Goal: Communication & Community: Answer question/provide support

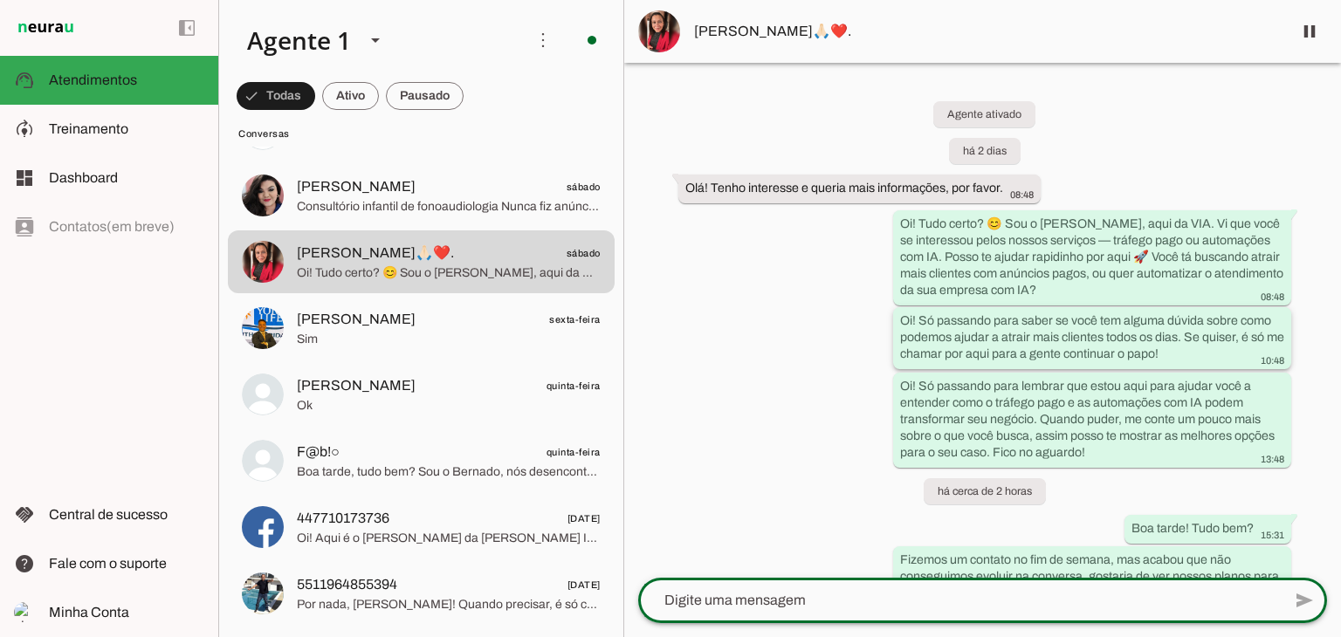
scroll to position [101, 0]
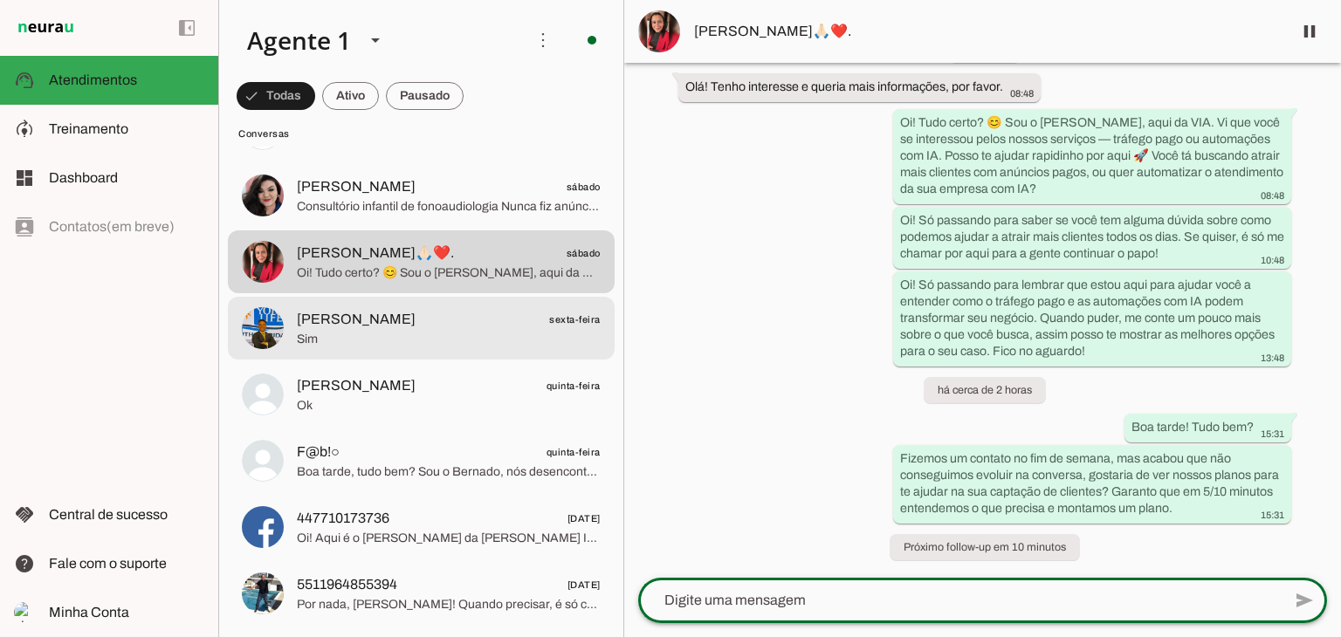
click at [418, 336] on span "Sim" at bounding box center [449, 339] width 304 height 17
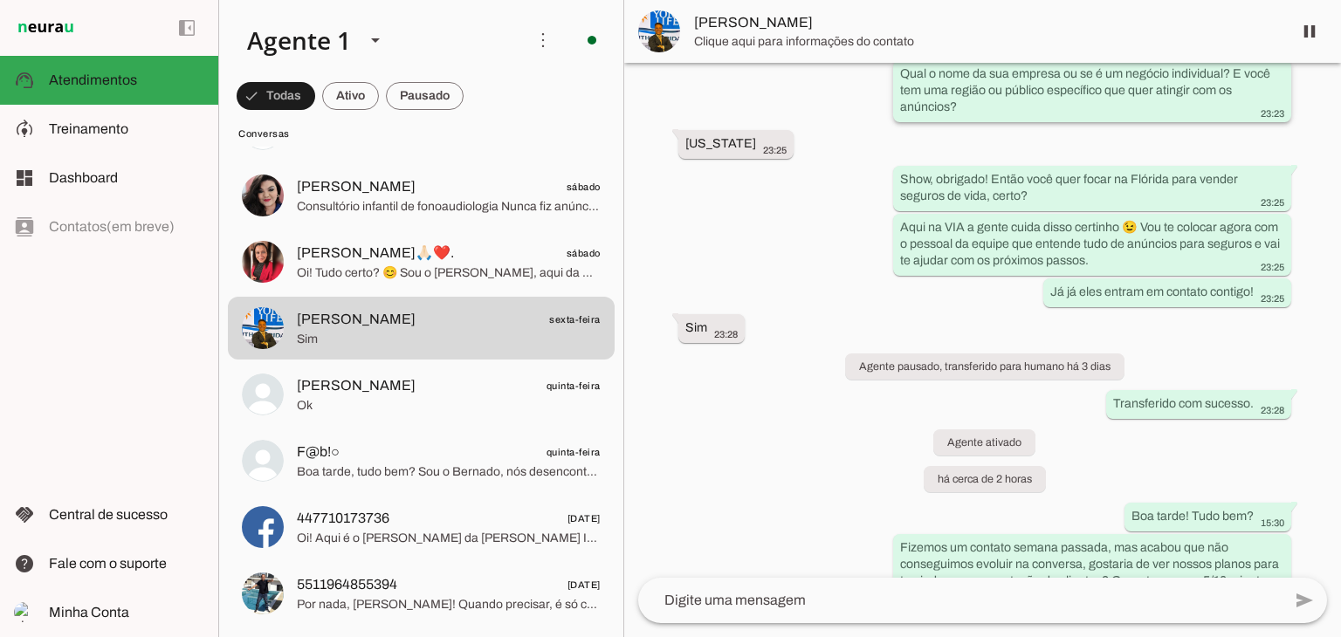
scroll to position [680, 0]
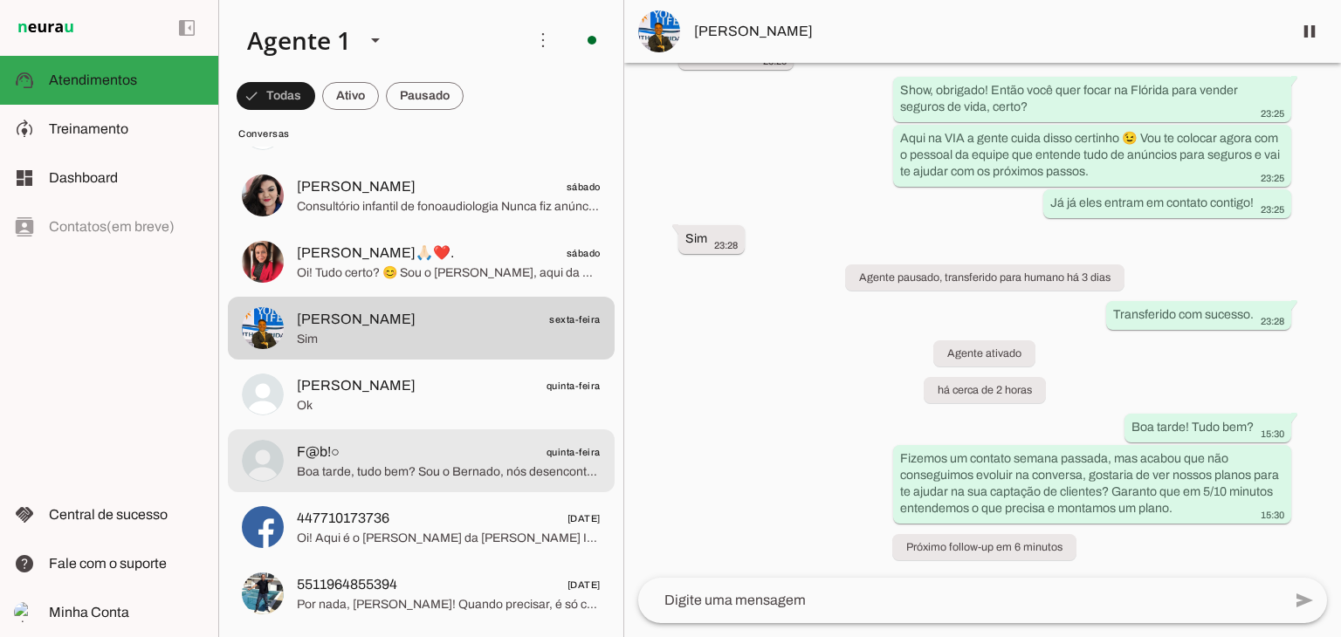
click at [410, 477] on span "Boa tarde, tudo bem? Sou o Bernado, nós desencontramos... Podemos conversar um …" at bounding box center [449, 472] width 304 height 17
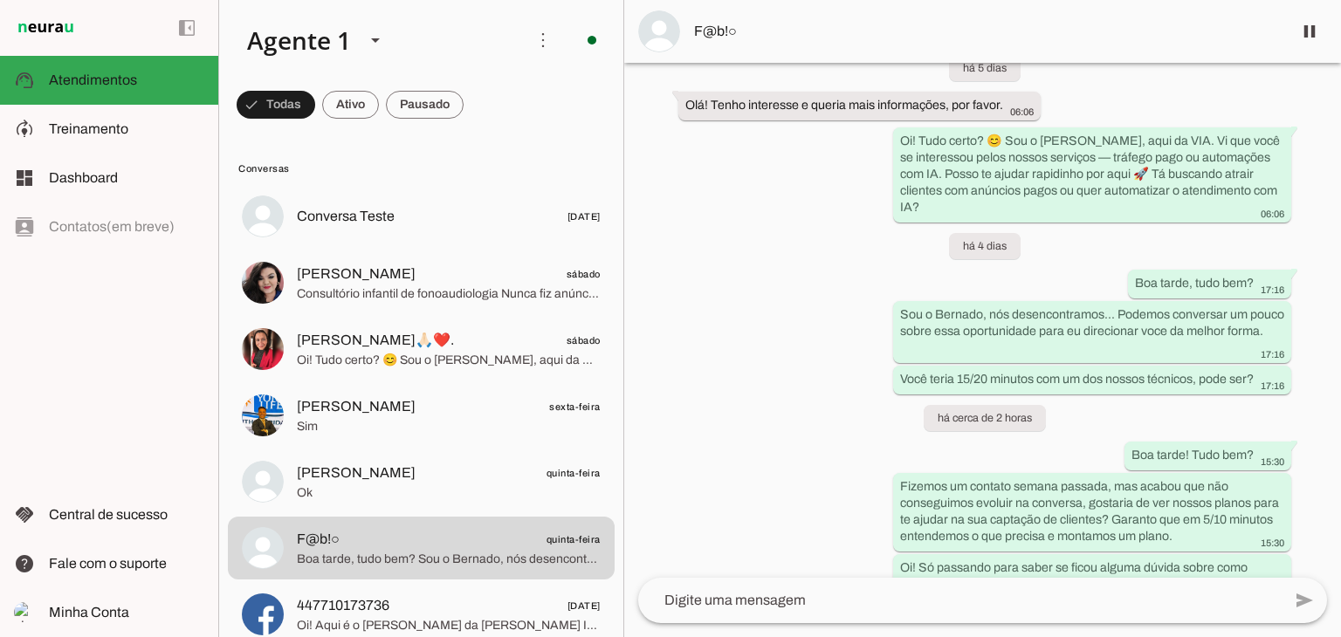
scroll to position [278, 0]
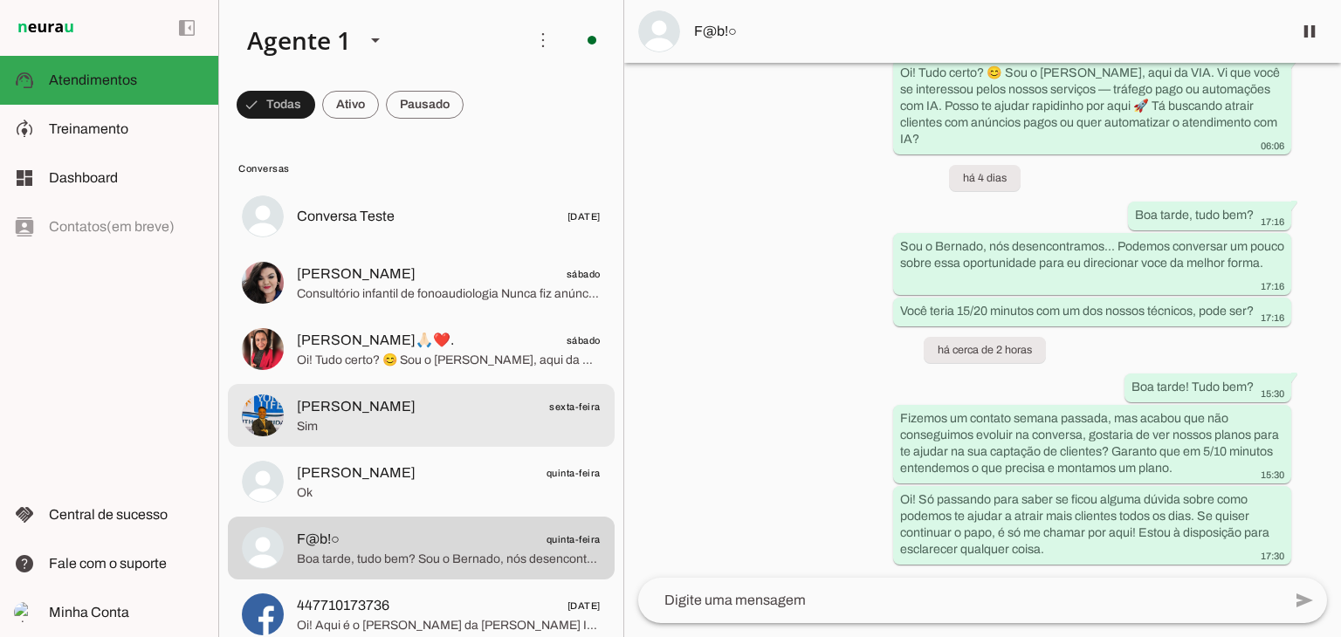
click at [344, 410] on span "[PERSON_NAME]" at bounding box center [356, 406] width 119 height 21
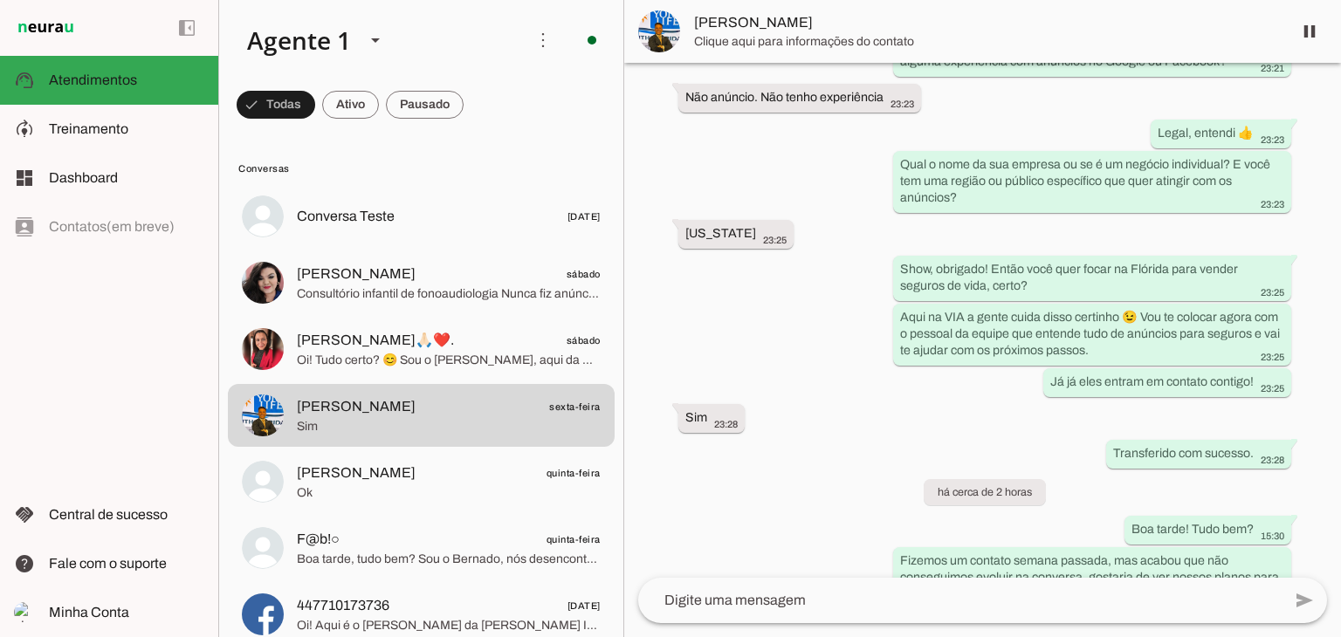
scroll to position [770, 0]
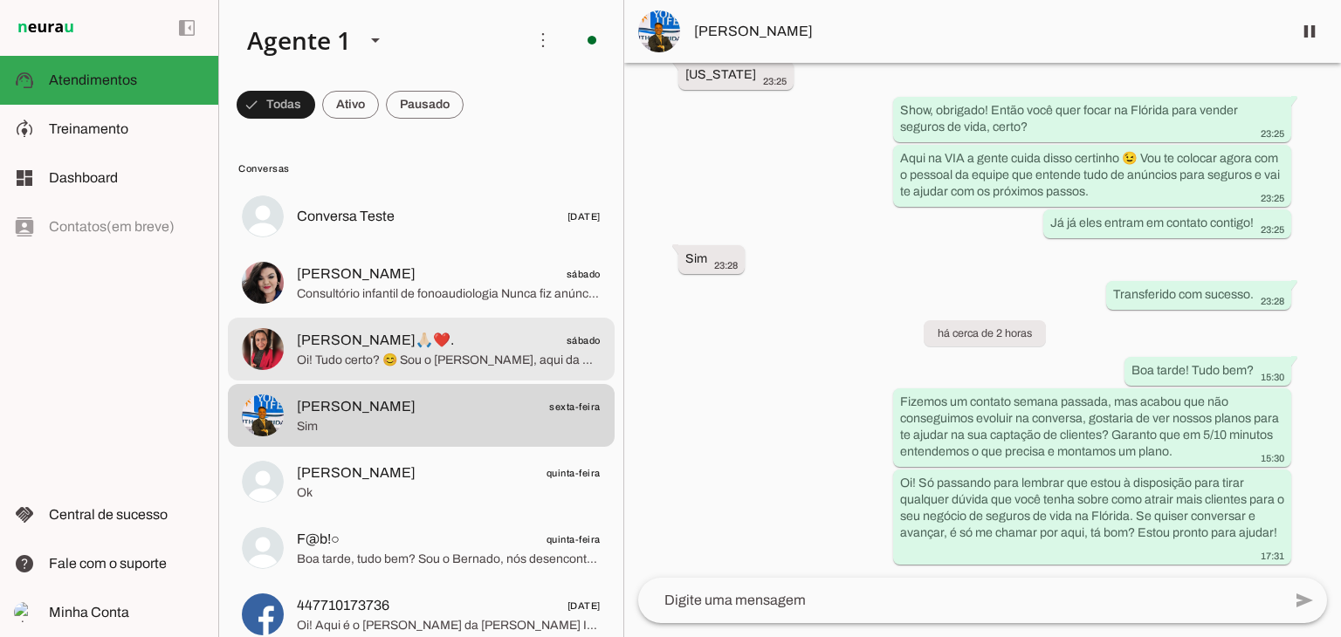
click at [370, 340] on span "[PERSON_NAME]🙏🏻❤️." at bounding box center [375, 340] width 157 height 21
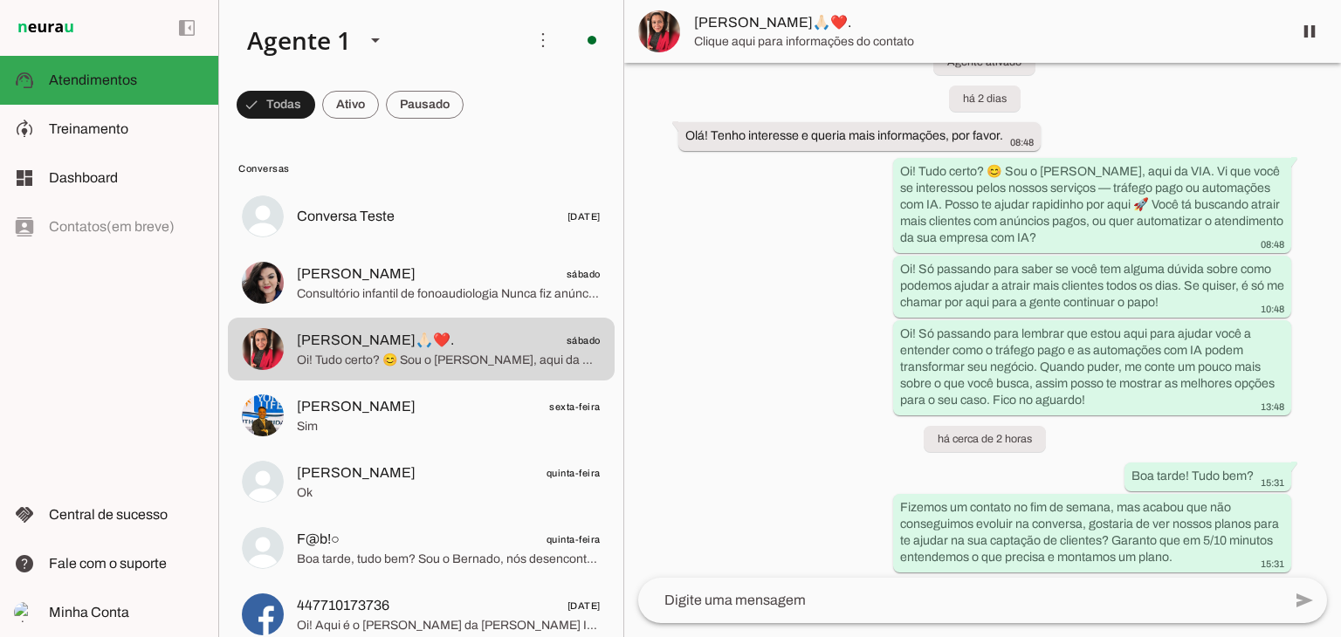
scroll to position [101, 0]
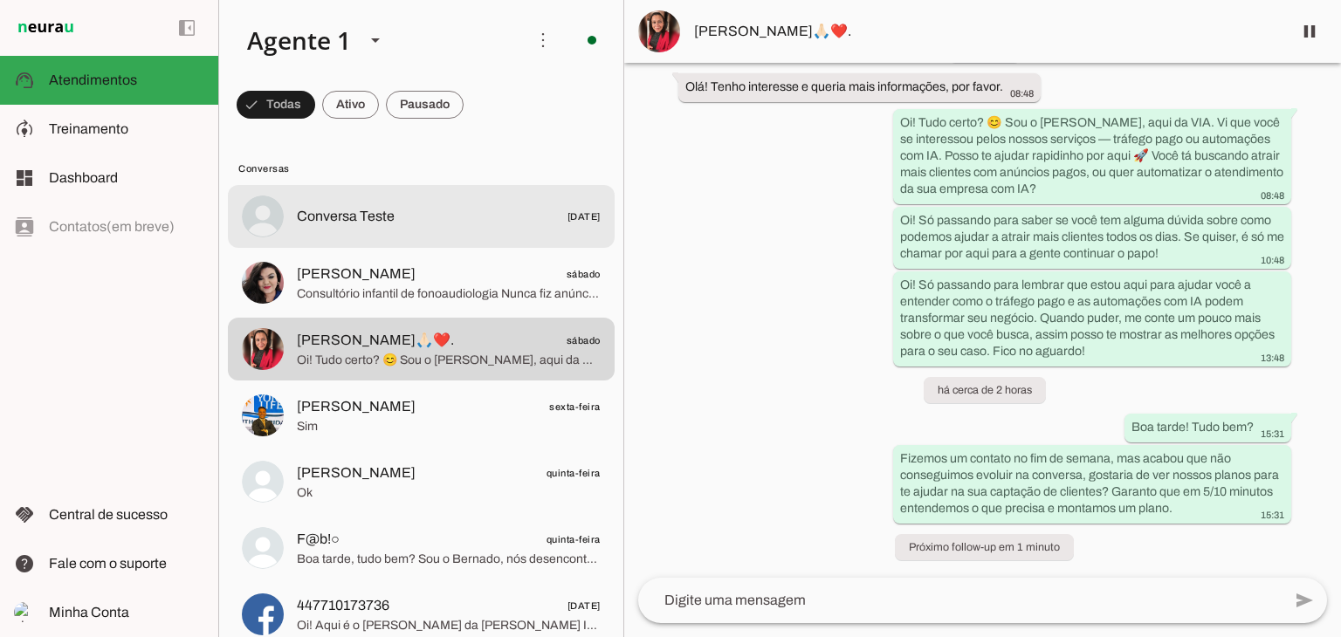
click at [342, 219] on span "Conversa Teste" at bounding box center [346, 216] width 98 height 21
